Goal: Information Seeking & Learning: Understand process/instructions

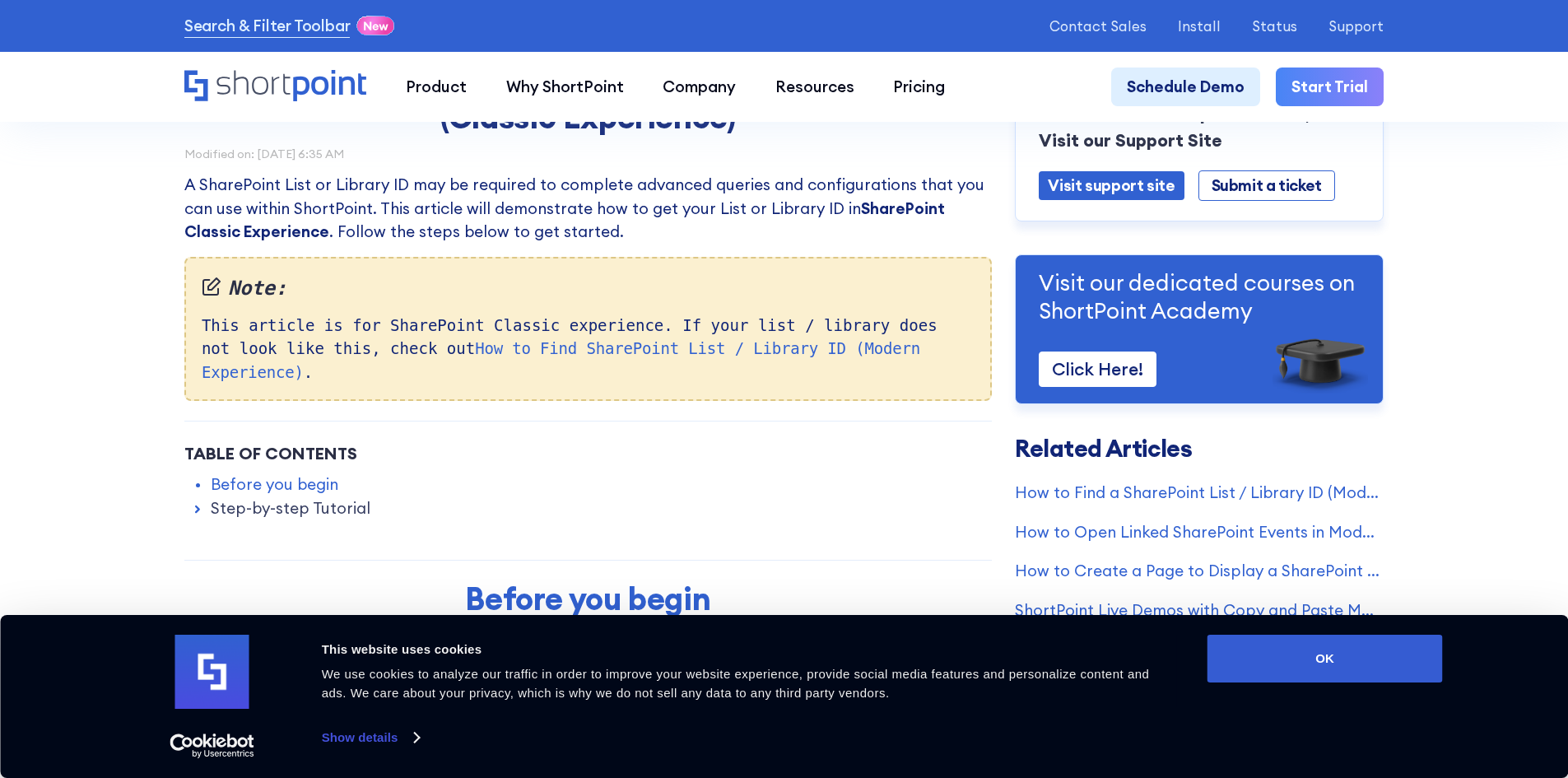
scroll to position [329, 0]
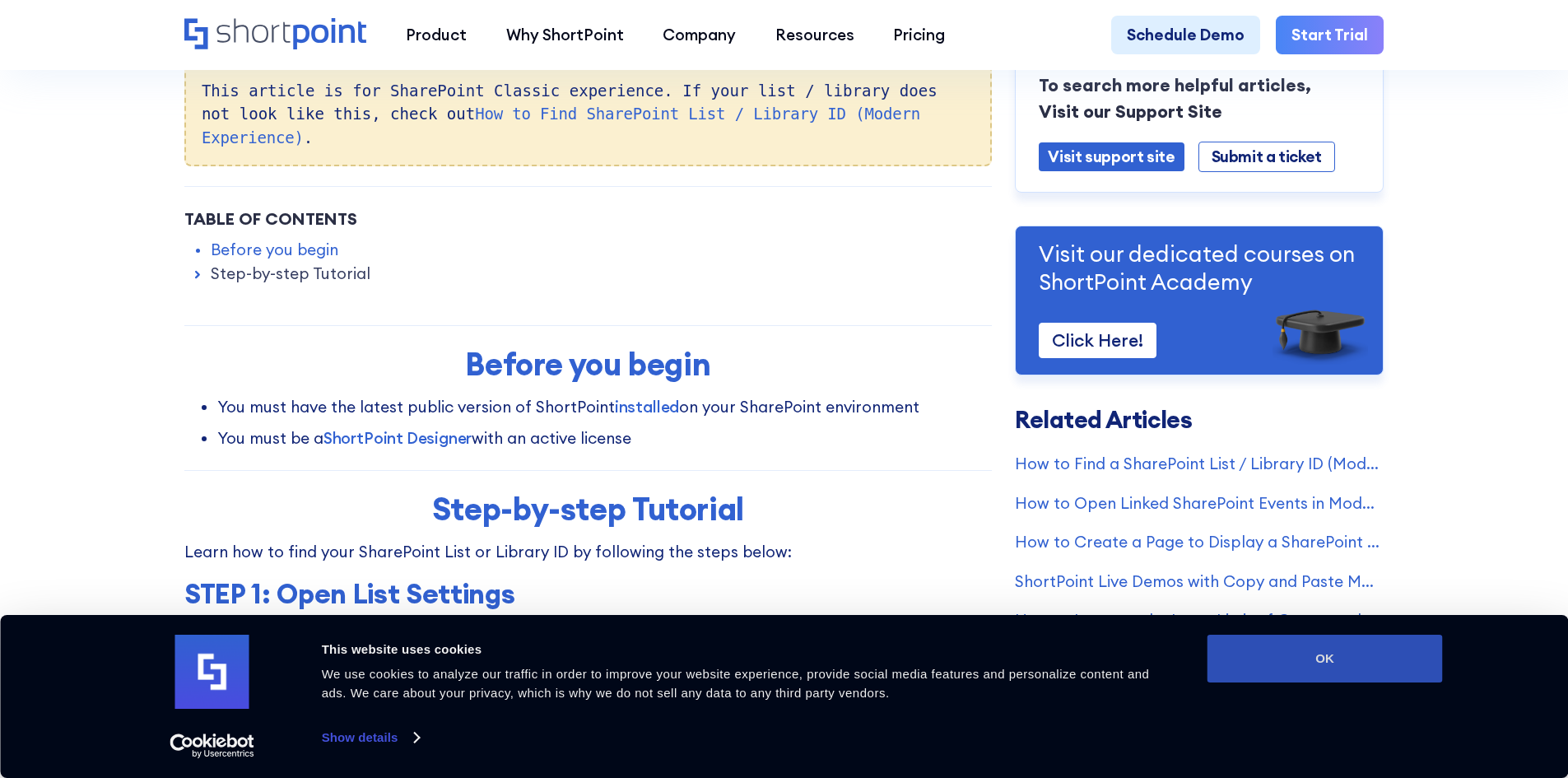
click at [1318, 668] on button "OK" at bounding box center [1325, 659] width 236 height 48
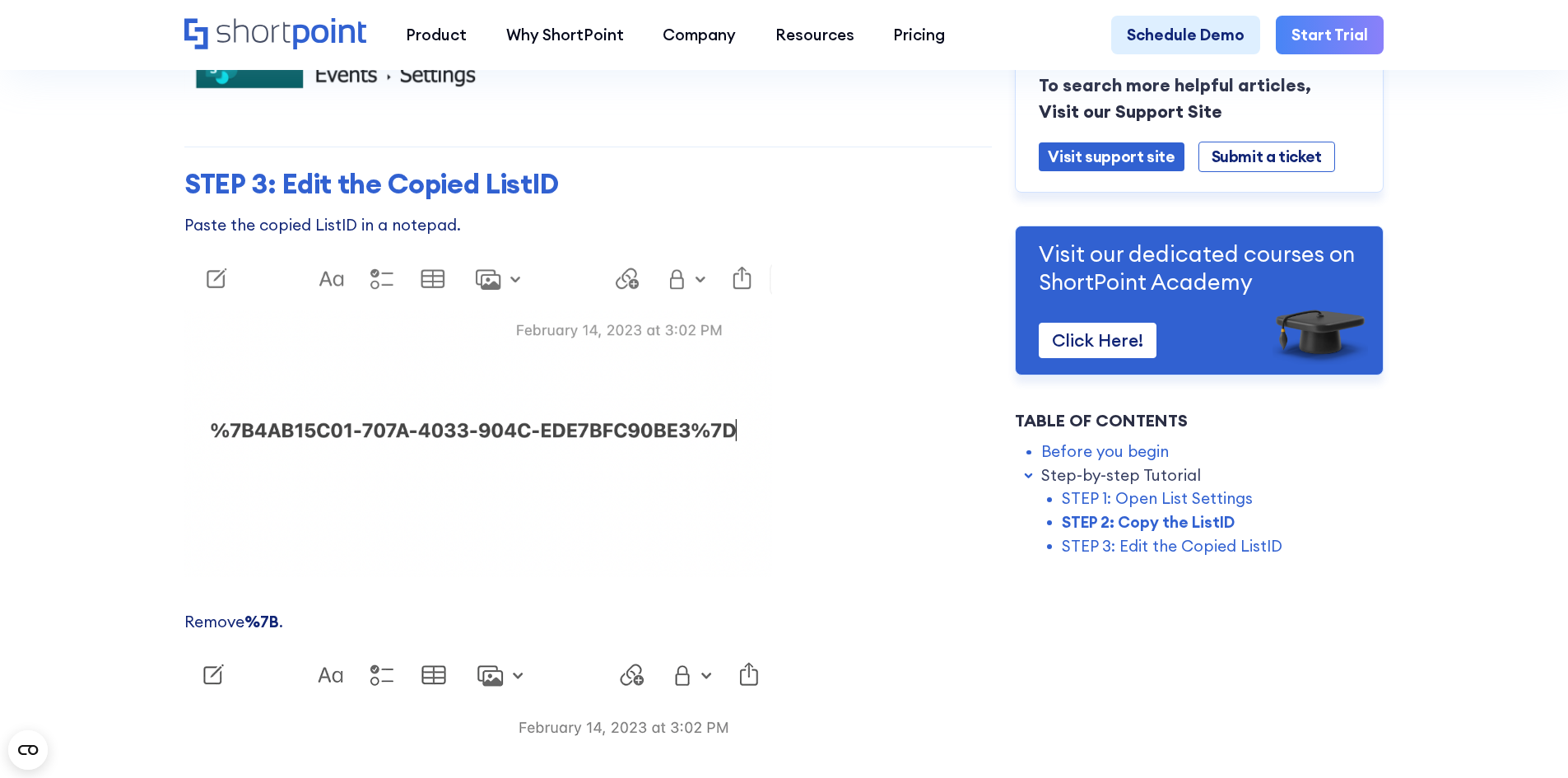
scroll to position [2800, 0]
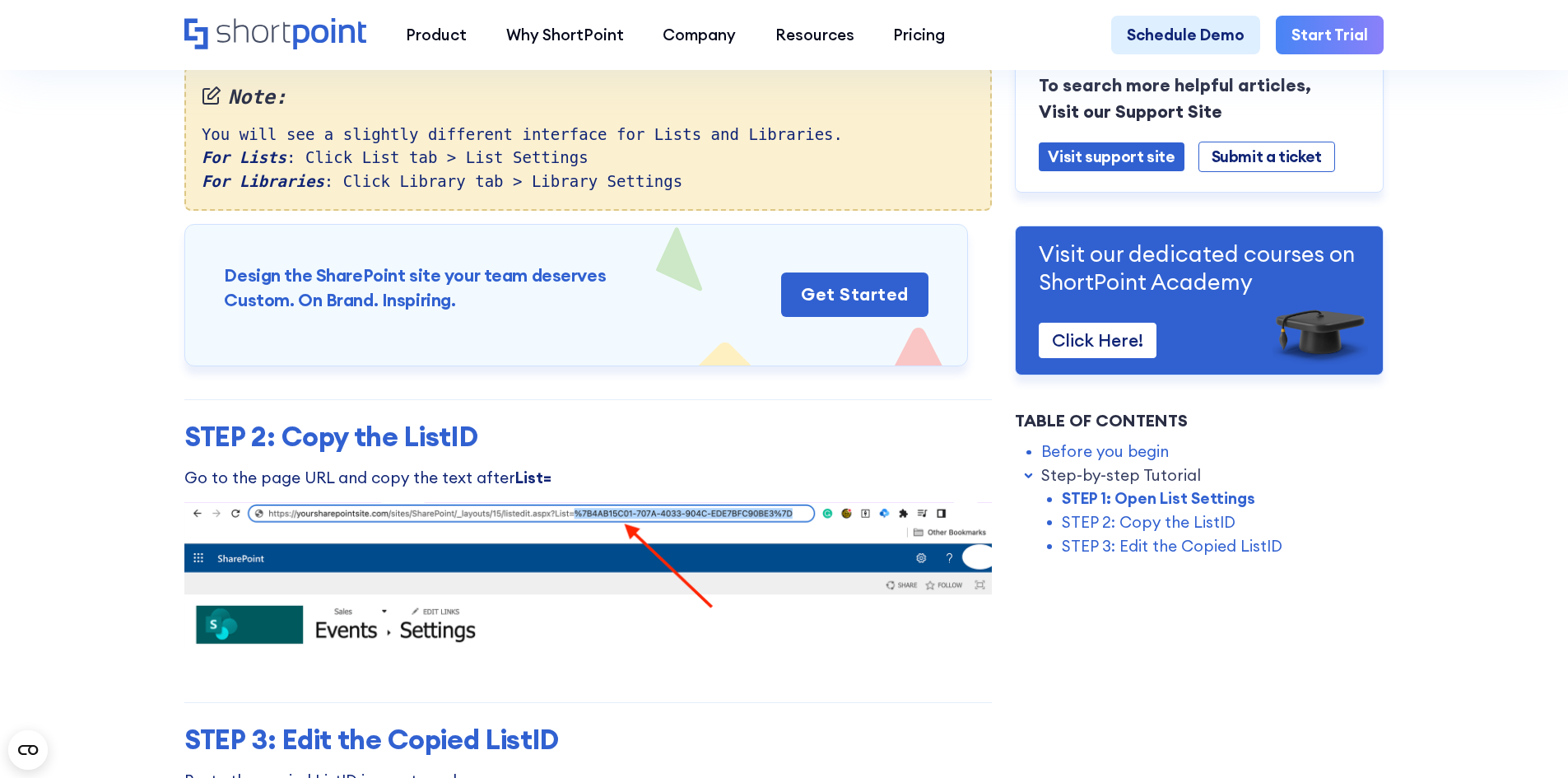
scroll to position [2141, 0]
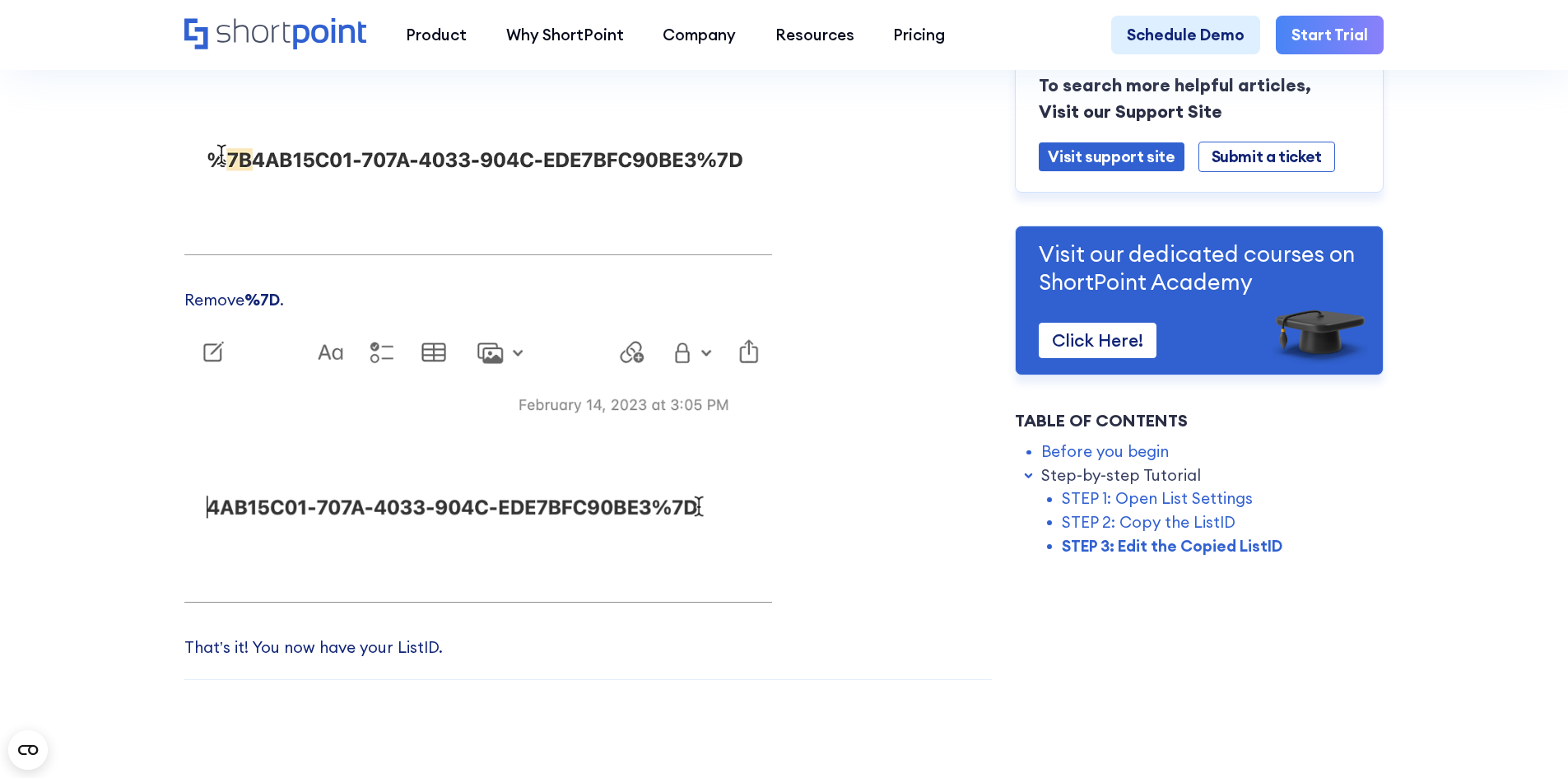
scroll to position [3211, 0]
